Goal: Complete application form

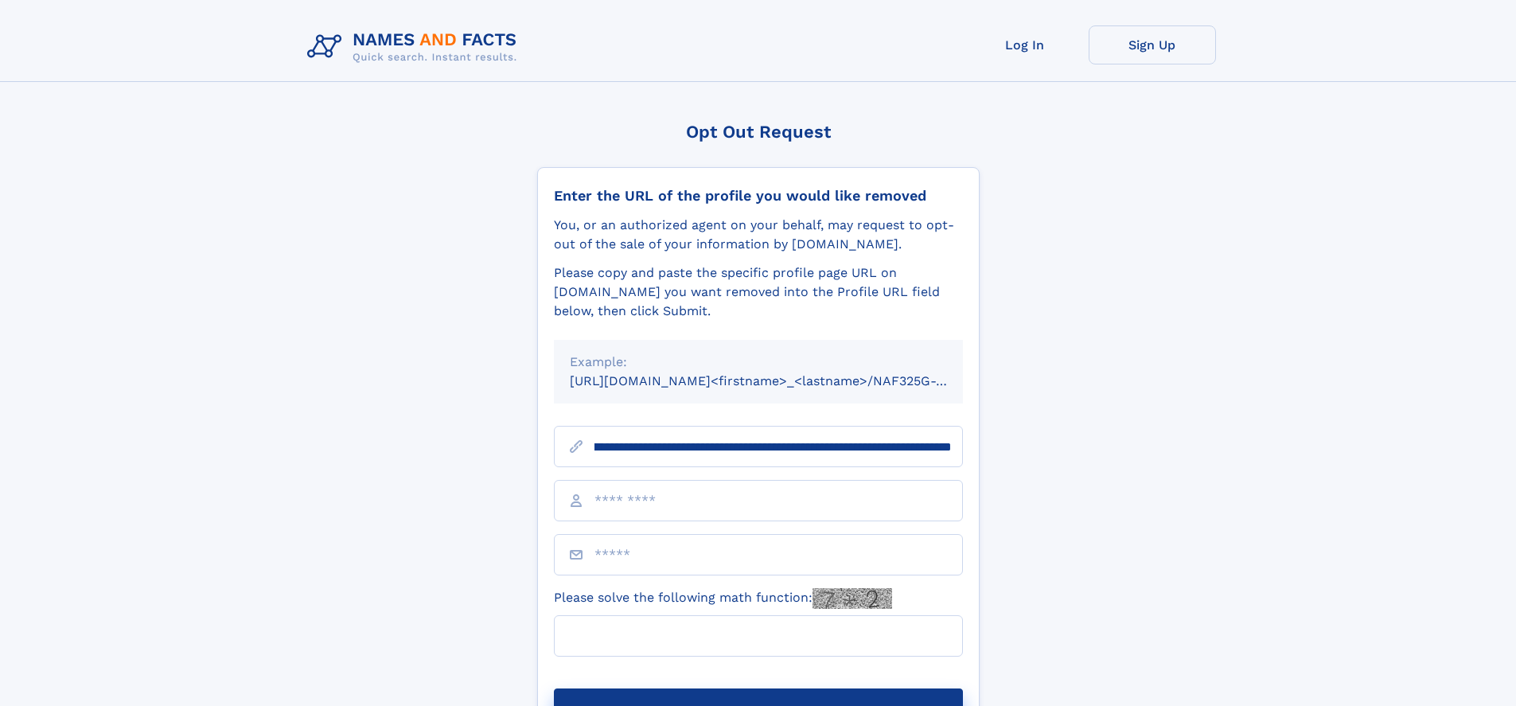
scroll to position [0, 177]
type input "**********"
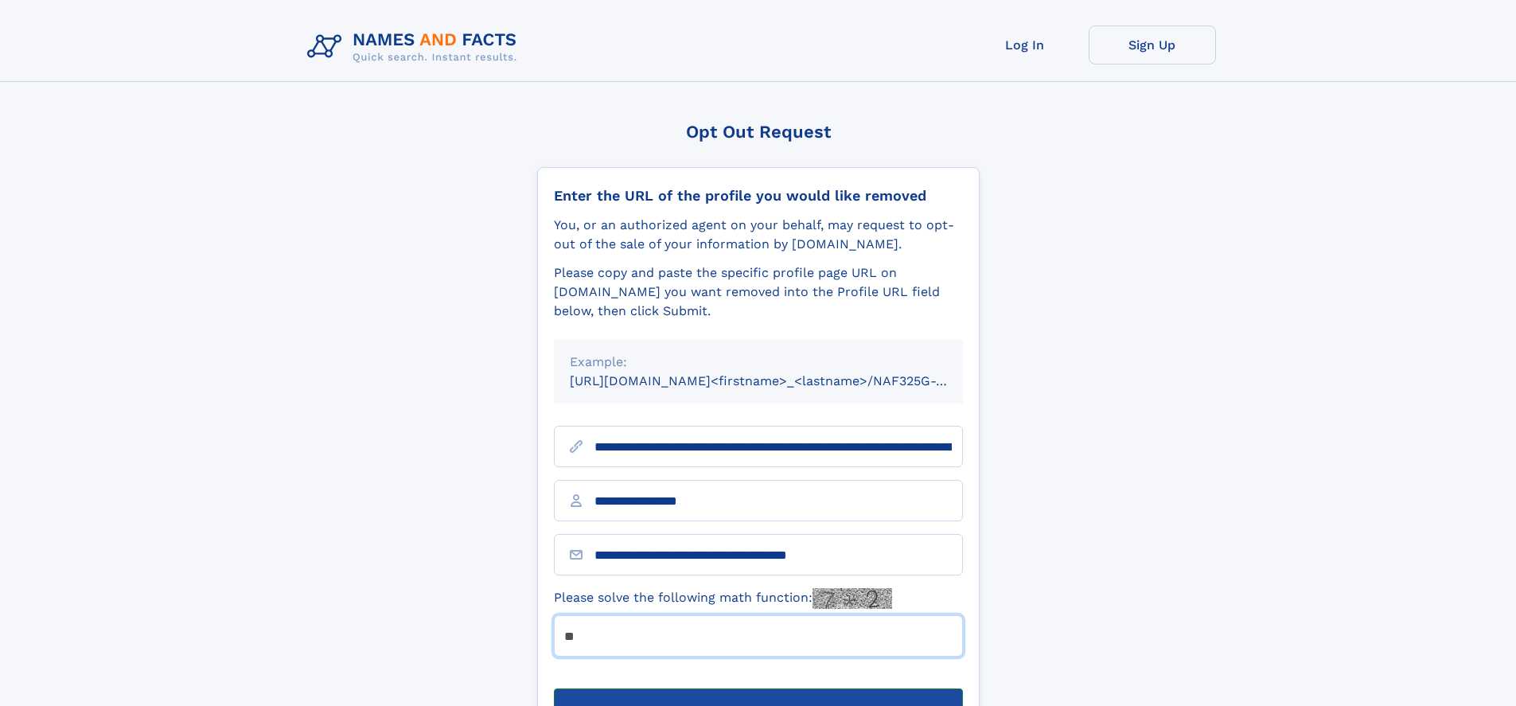
type input "**"
click at [758, 689] on button "Submit Opt Out Request" at bounding box center [758, 714] width 409 height 51
